Goal: Task Accomplishment & Management: Complete application form

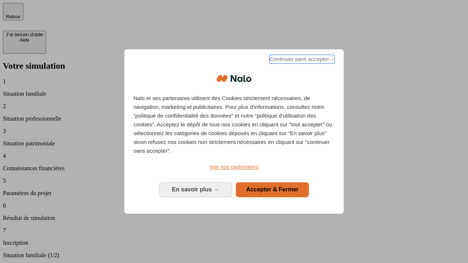
click at [301, 60] on span "Continuer sans accepter →" at bounding box center [301, 59] width 65 height 9
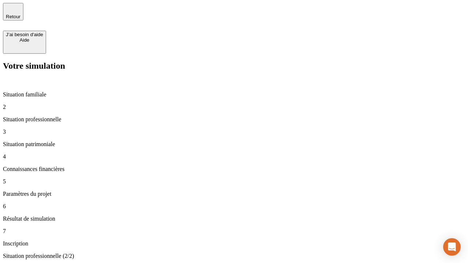
type input "30 000"
type input "40 000"
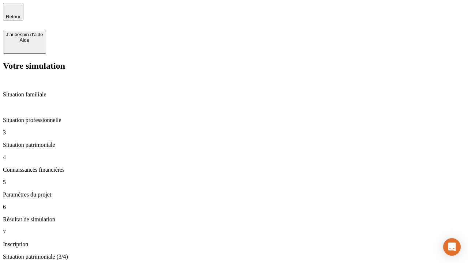
type input "1 100"
type input "20"
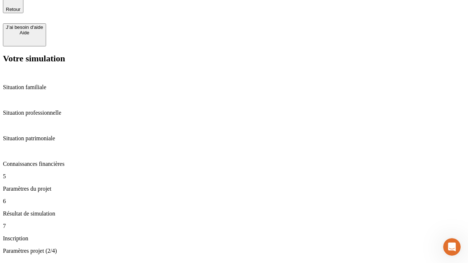
type input "40"
type input "50 000"
type input "640"
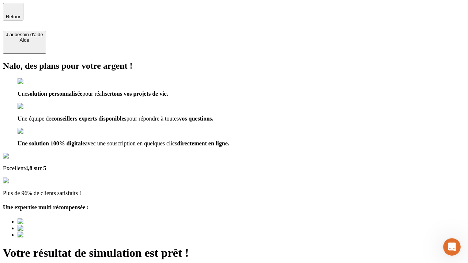
type input "[EMAIL_ADDRESS][DOMAIN_NAME]"
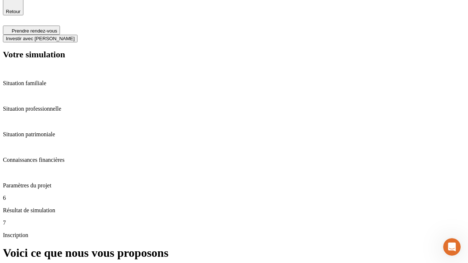
click at [75, 36] on span "Investir avec [PERSON_NAME]" at bounding box center [40, 38] width 69 height 5
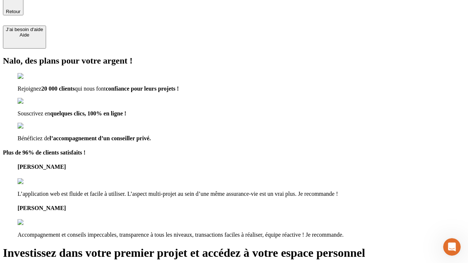
scroll to position [4, 0]
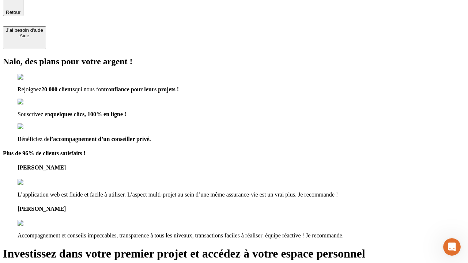
type input "abc"
